Goal: Book appointment/travel/reservation

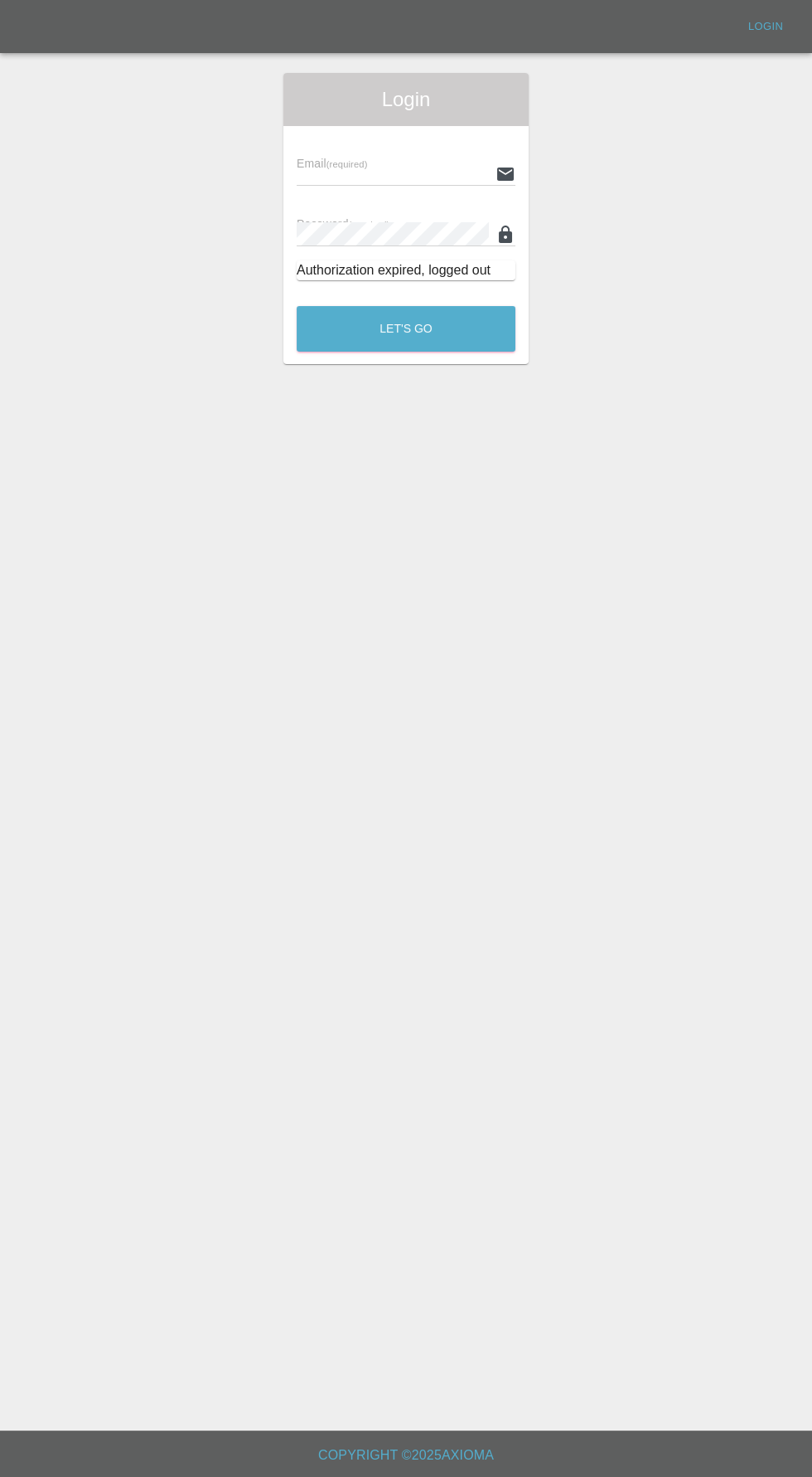
click at [379, 179] on input "text" at bounding box center [393, 174] width 193 height 24
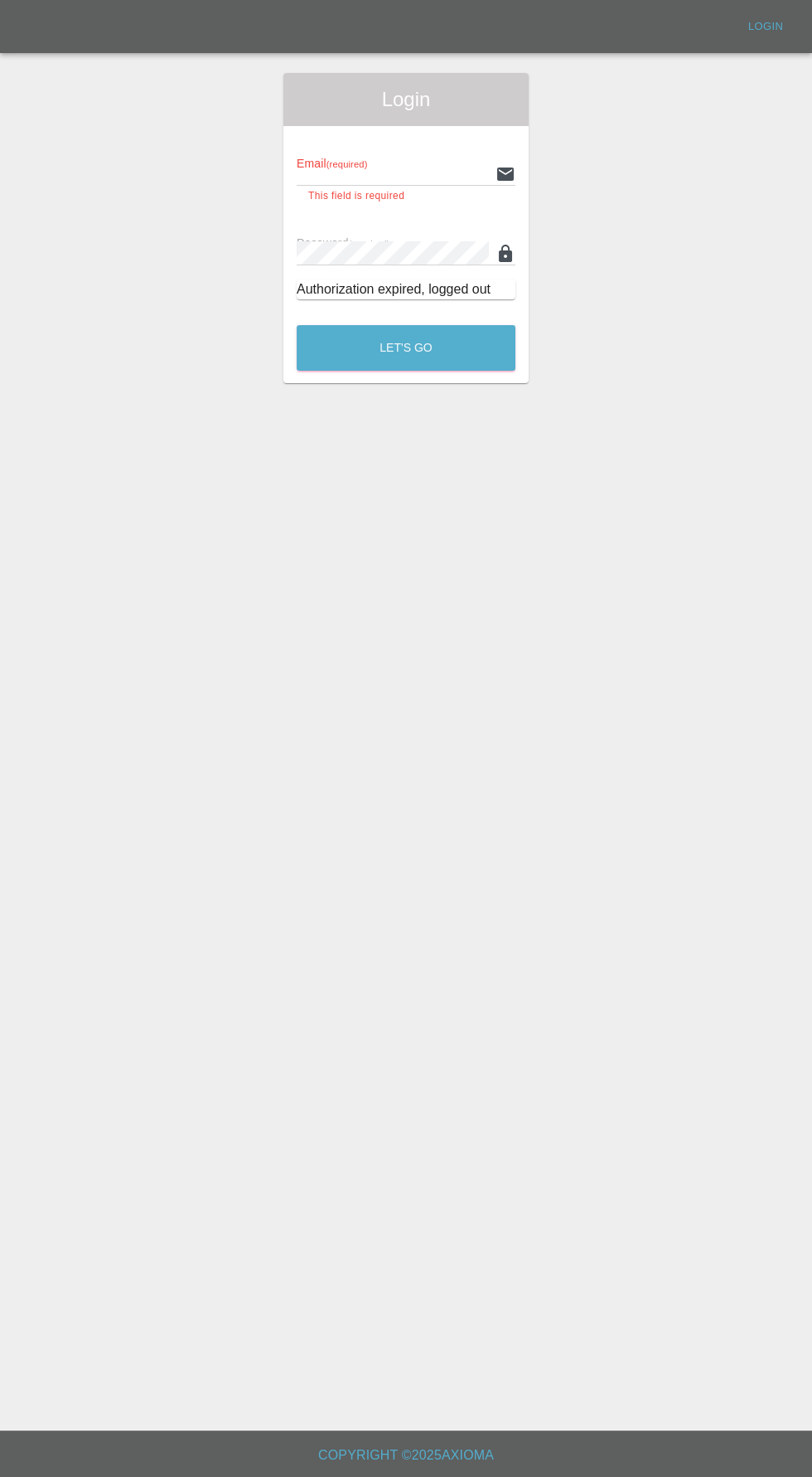
type input "[EMAIL_ADDRESS][DOMAIN_NAME]"
click at [297, 325] on button "Let's Go" at bounding box center [406, 348] width 218 height 46
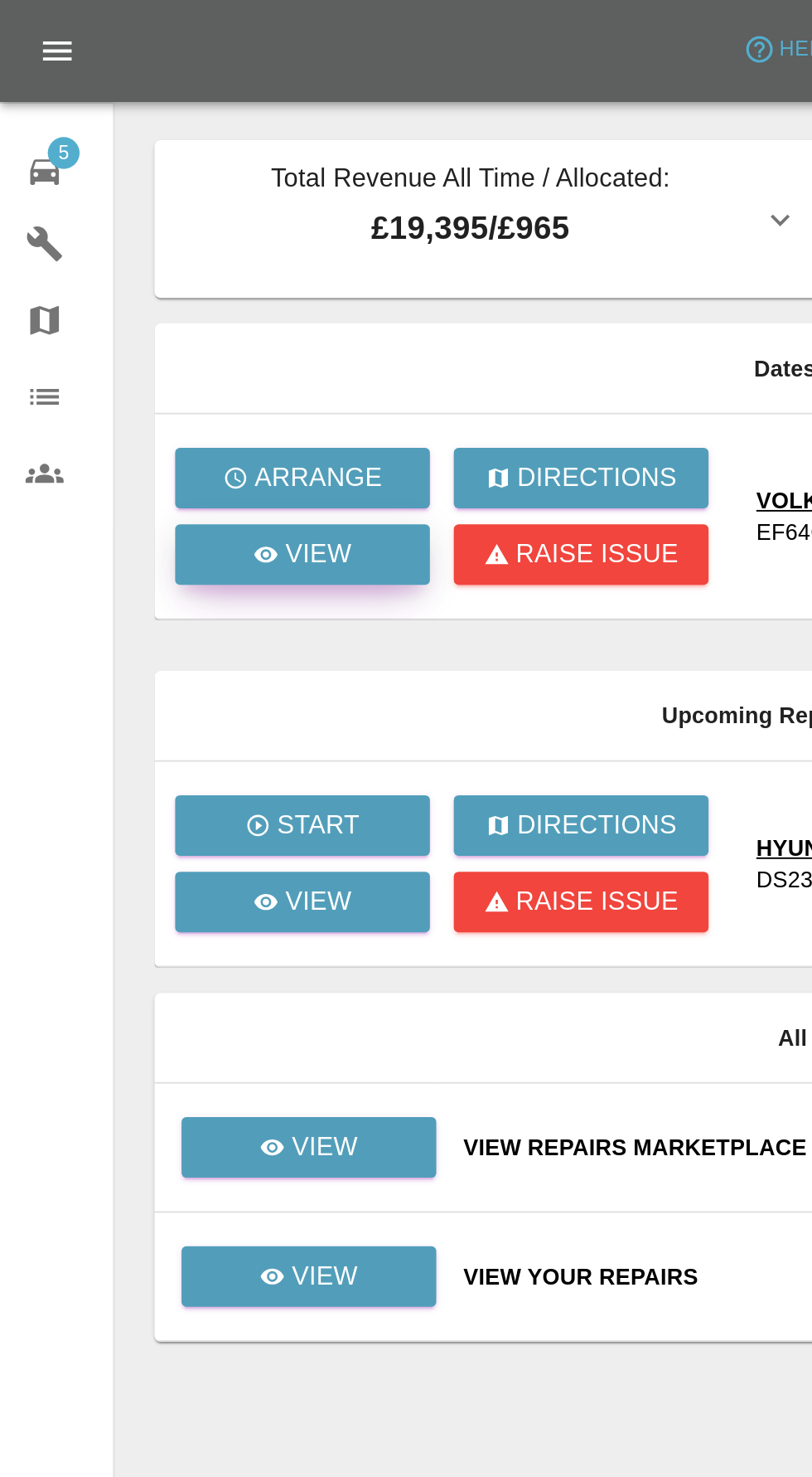
click at [190, 303] on link "View" at bounding box center [158, 289] width 133 height 32
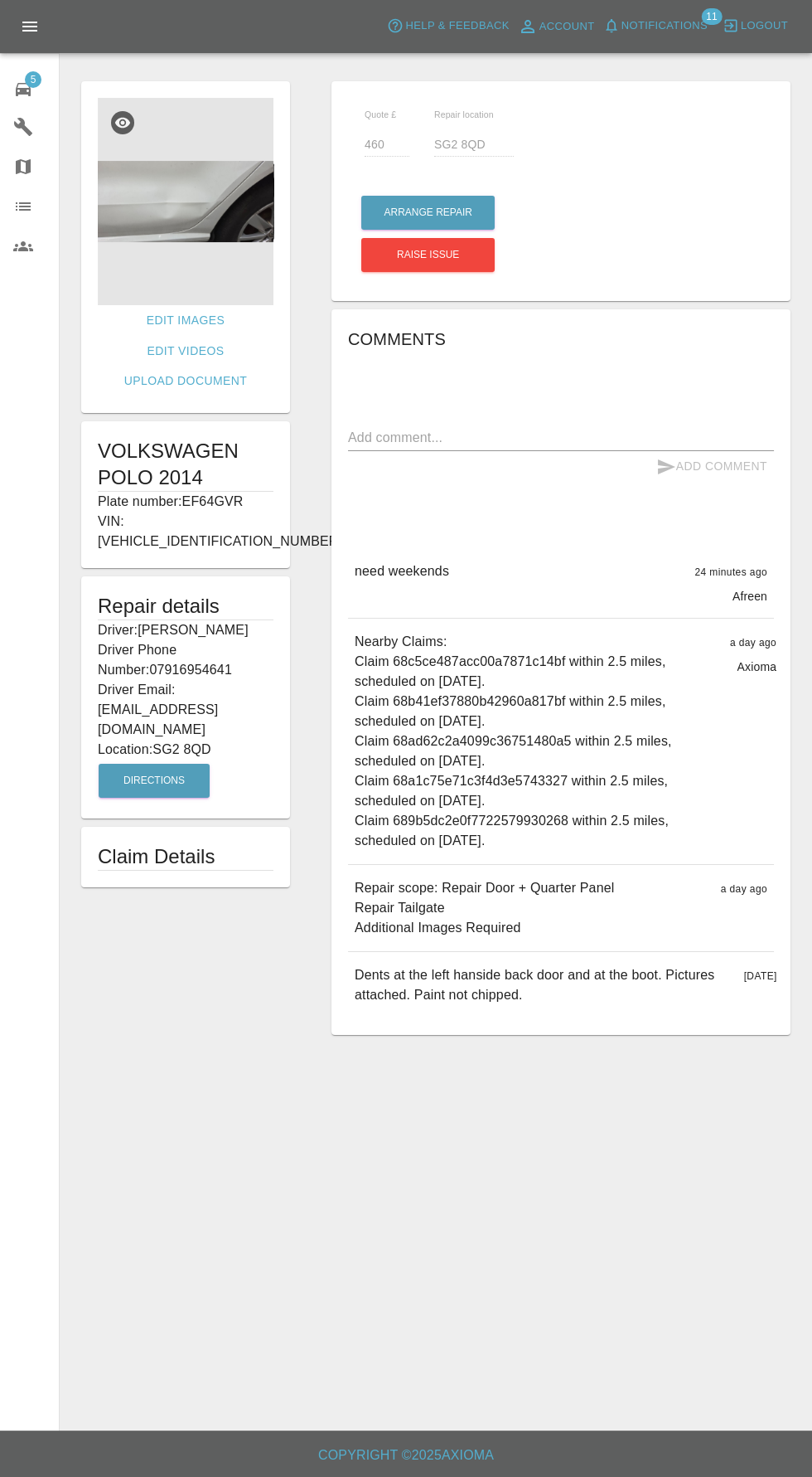
click at [690, 24] on span "Notifications" at bounding box center [664, 26] width 86 height 19
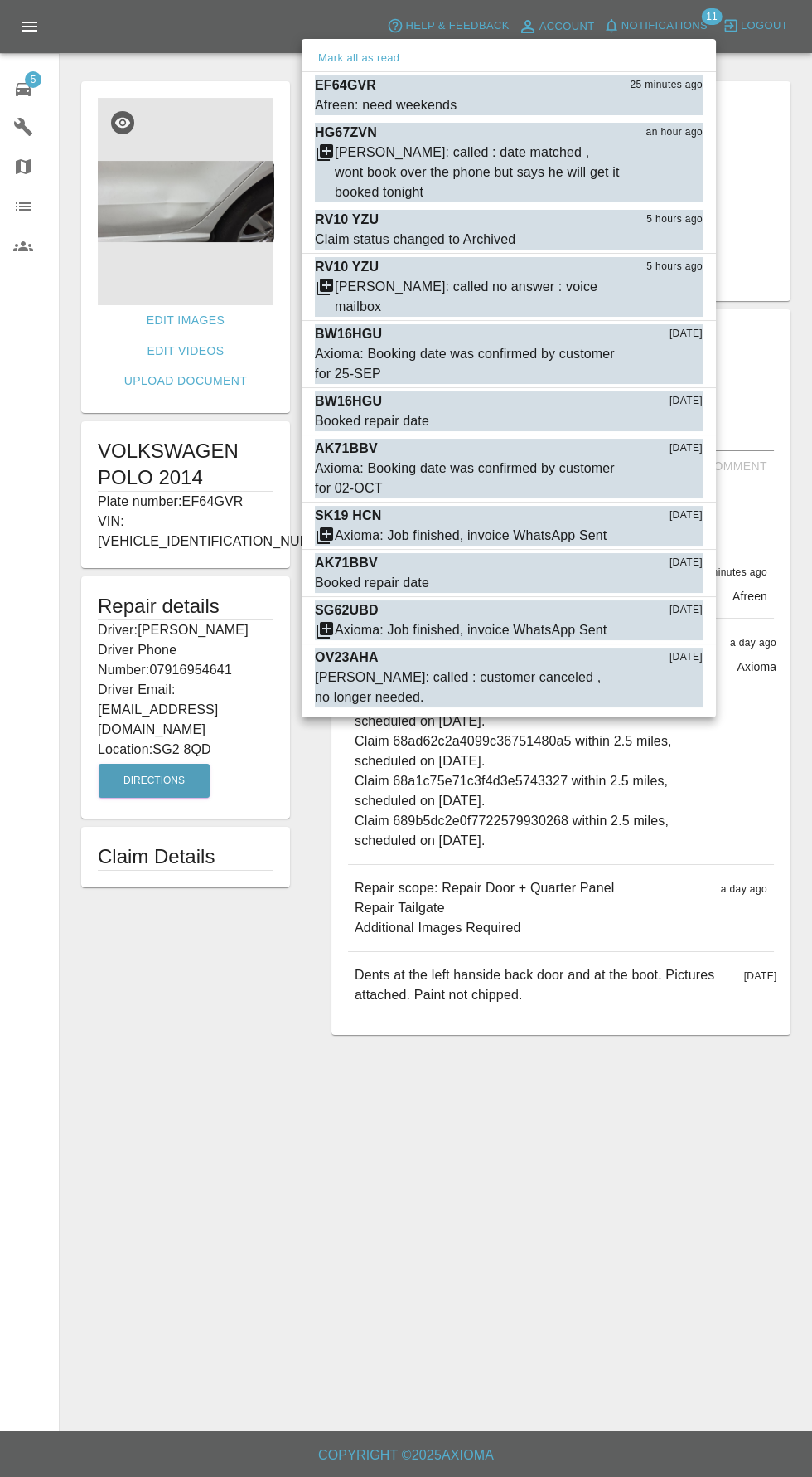
click at [474, 1063] on div at bounding box center [406, 738] width 812 height 1477
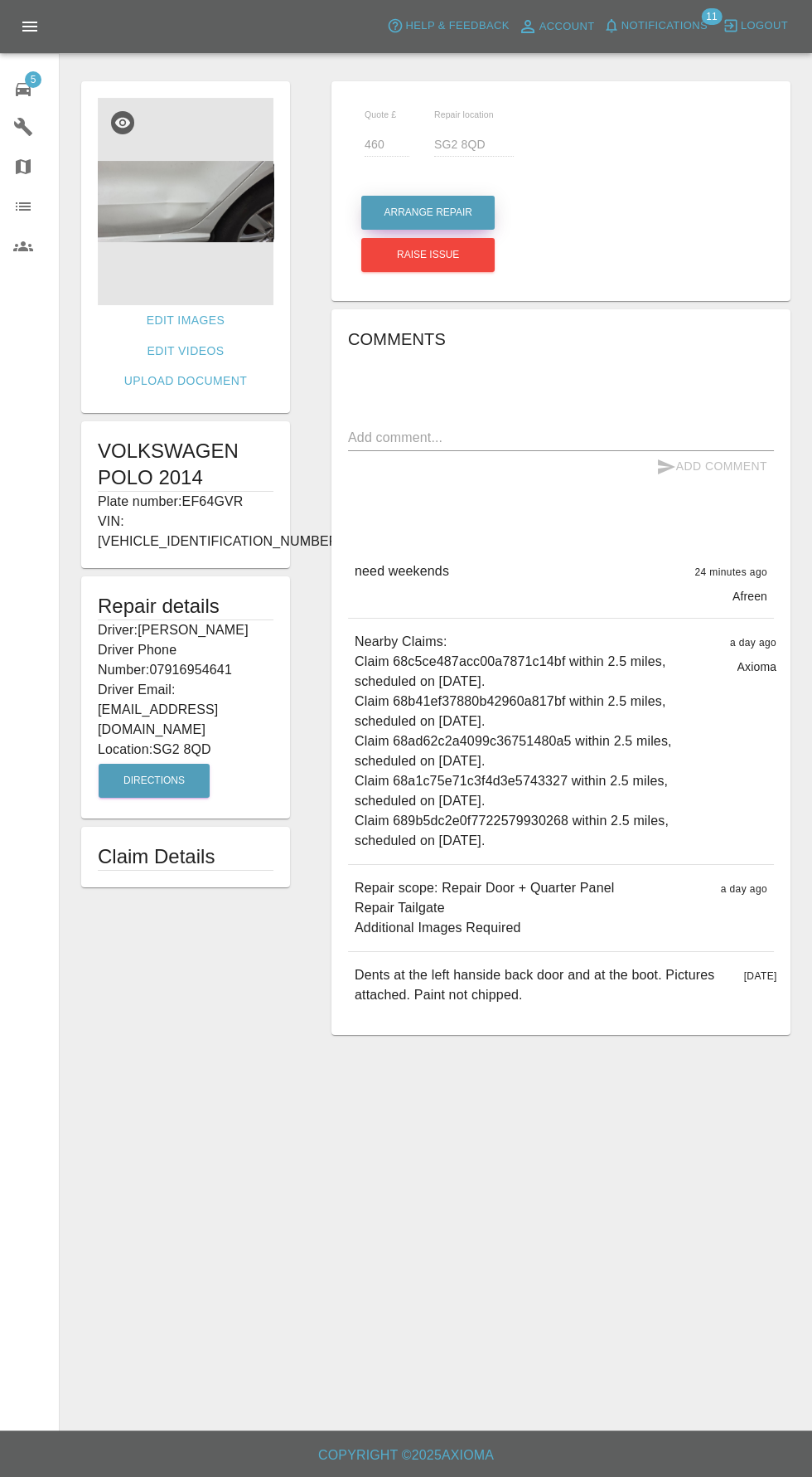
click at [444, 213] on button "Arrange Repair" at bounding box center [428, 213] width 133 height 34
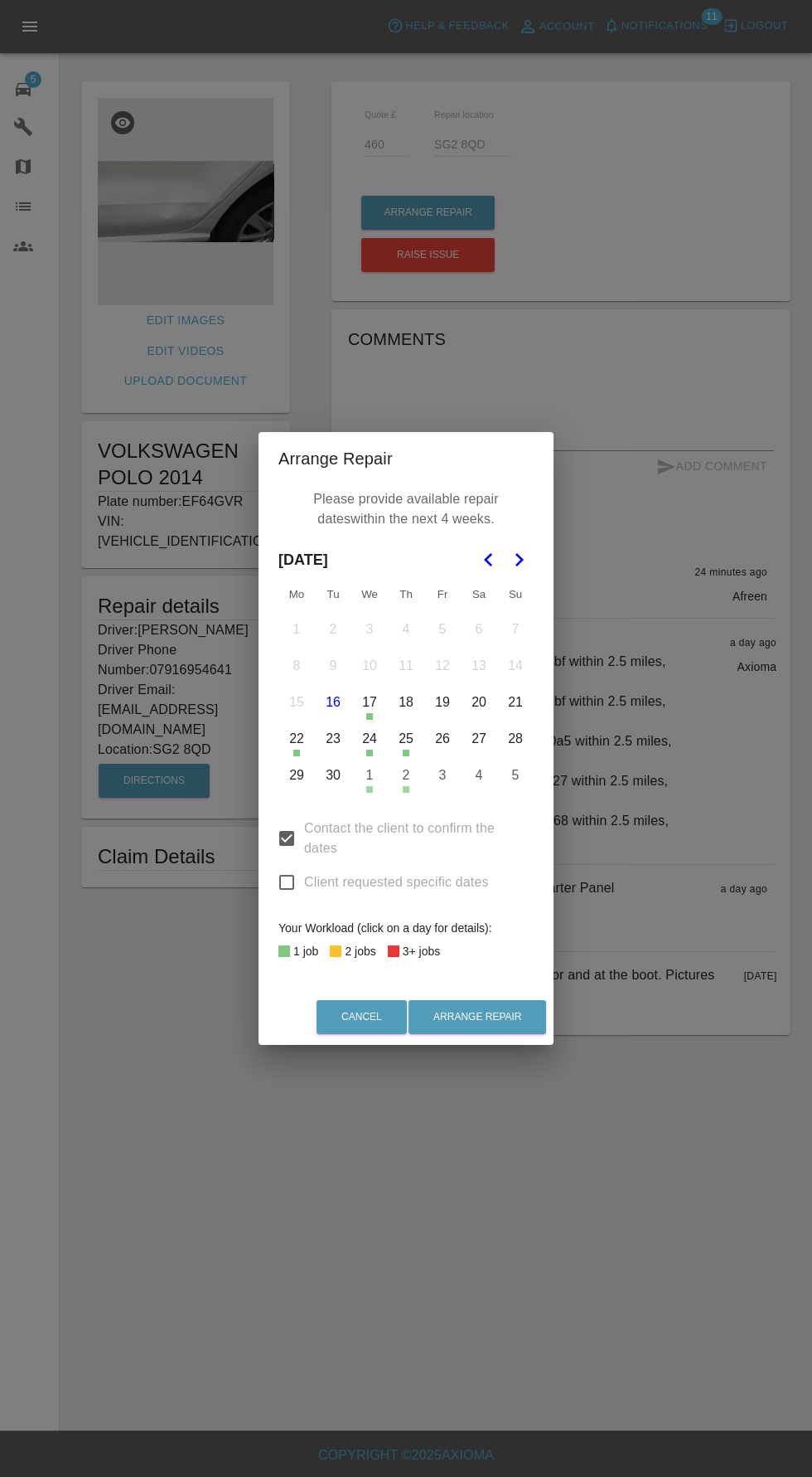
click at [528, 560] on icon "Go to the Next Month" at bounding box center [518, 559] width 20 height 20
click at [478, 665] on button "11" at bounding box center [478, 665] width 35 height 35
